Goal: Information Seeking & Learning: Learn about a topic

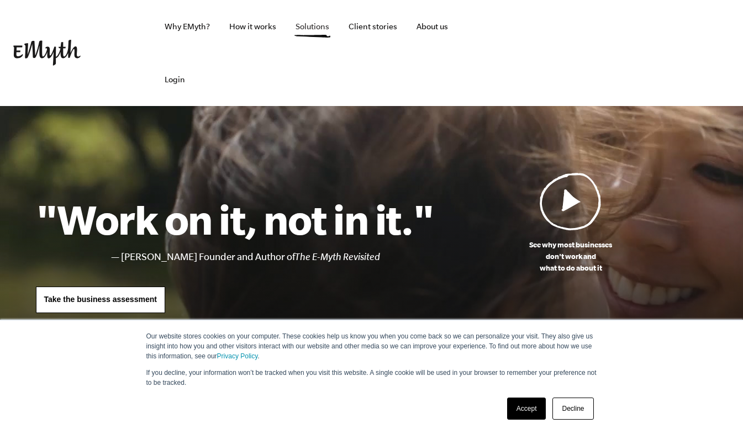
click at [326, 31] on link "Solutions" at bounding box center [312, 26] width 51 height 53
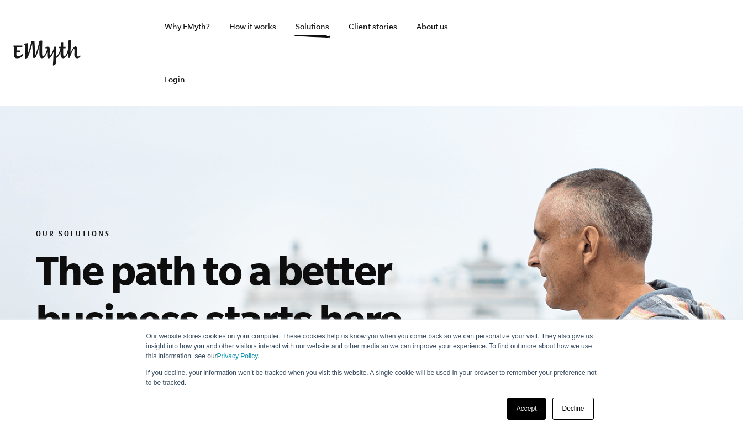
click at [531, 409] on link "Accept" at bounding box center [526, 409] width 39 height 22
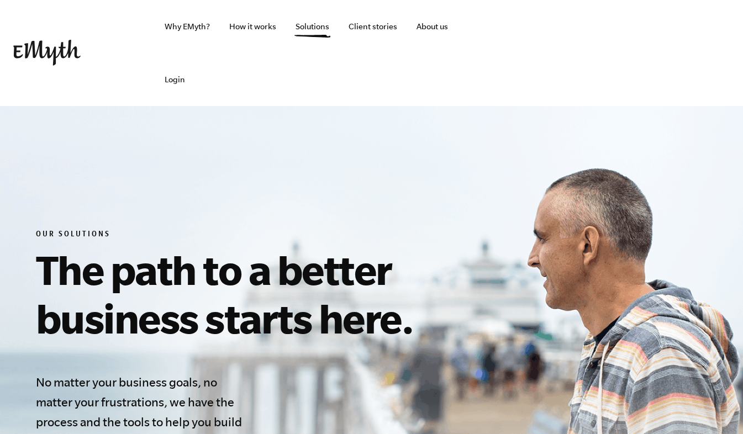
click at [46, 55] on img at bounding box center [46, 53] width 67 height 26
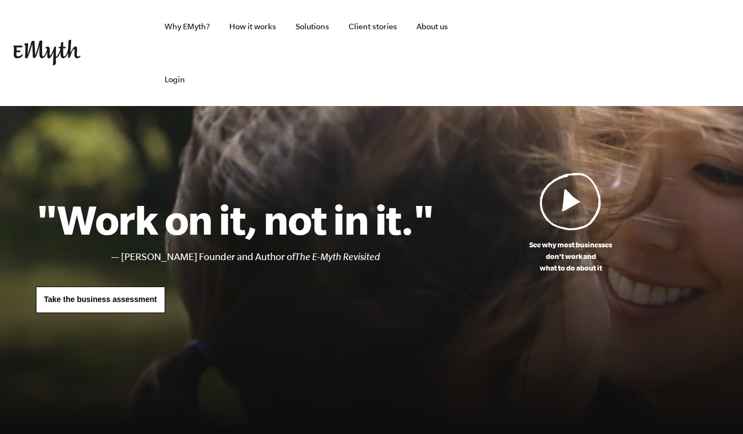
click at [115, 302] on span "Take the business assessment" at bounding box center [100, 299] width 113 height 9
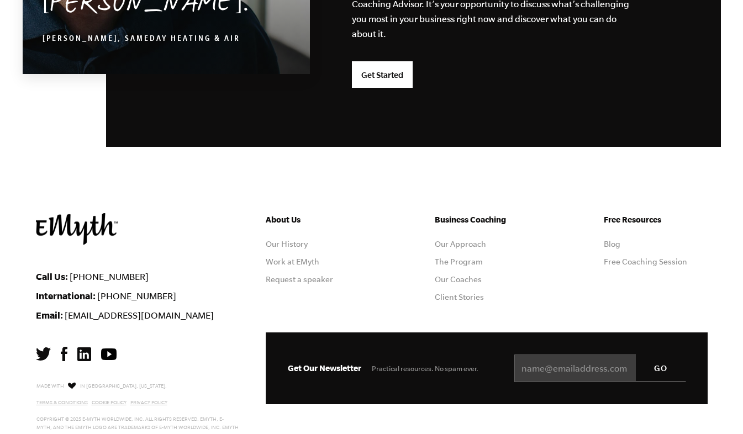
scroll to position [2964, 0]
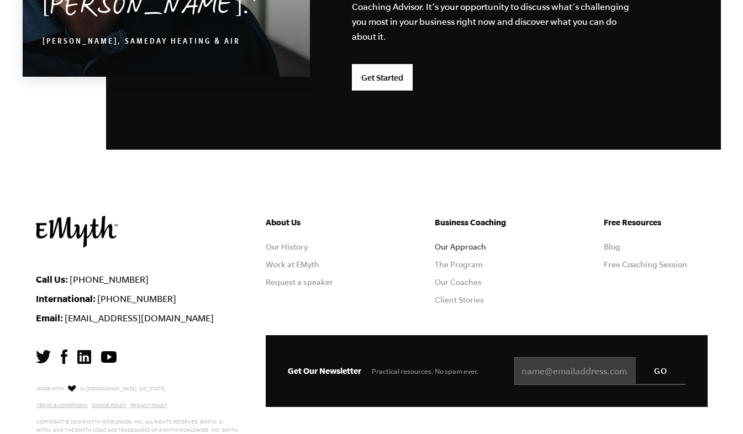
click at [468, 249] on link "Our Approach" at bounding box center [460, 247] width 51 height 9
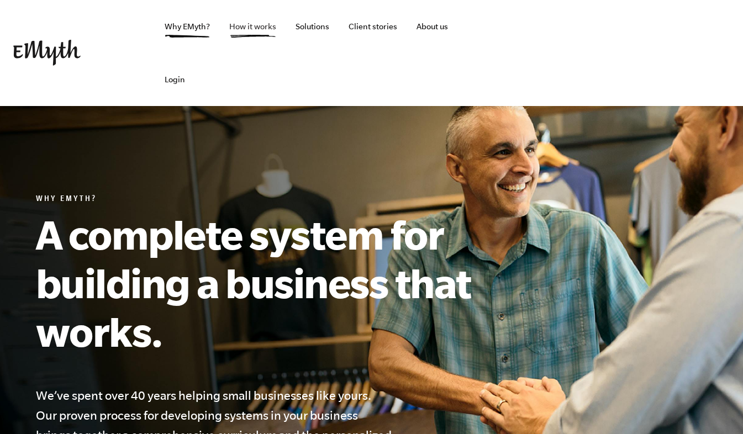
click at [251, 34] on link "How it works" at bounding box center [252, 26] width 65 height 53
click at [308, 45] on link "Solutions" at bounding box center [312, 26] width 51 height 53
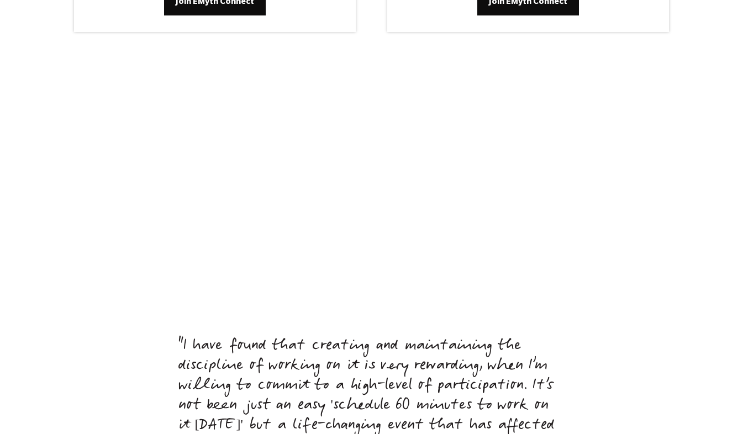
scroll to position [5027, 0]
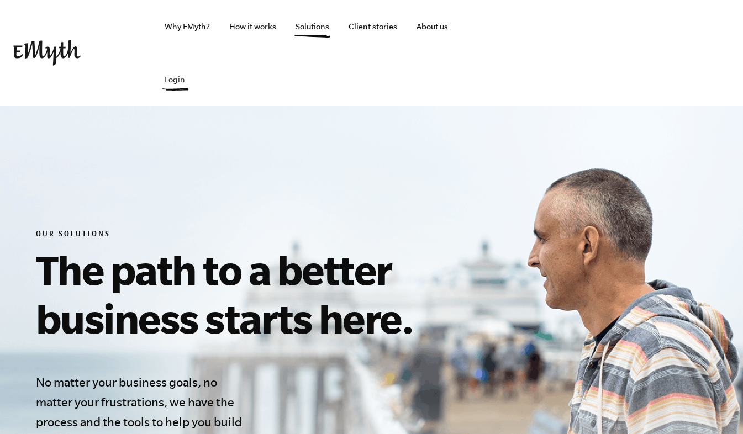
click at [178, 70] on link "Login" at bounding box center [175, 79] width 38 height 53
